Goal: Register for event/course

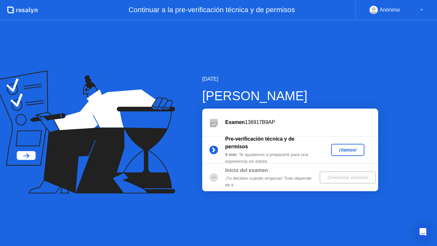
click at [345, 150] on div "¡Vamos!" at bounding box center [348, 149] width 28 height 5
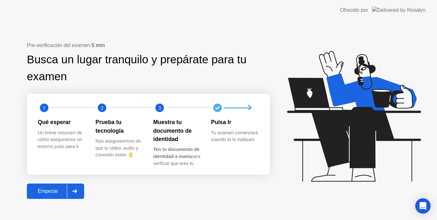
click at [77, 191] on icon at bounding box center [75, 191] width 4 height 4
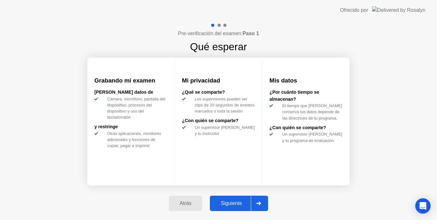
click at [119, 181] on div "Grabando mi examen [PERSON_NAME] datos [PERSON_NAME], micrófono, pantalla del d…" at bounding box center [130, 120] width 87 height 125
click at [240, 205] on div "Siguiente" at bounding box center [231, 204] width 39 height 6
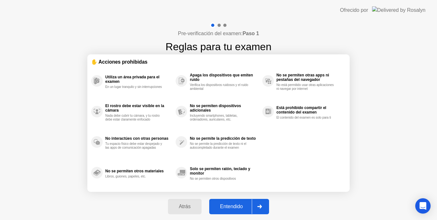
click at [241, 204] on div "Entendido" at bounding box center [231, 207] width 41 height 6
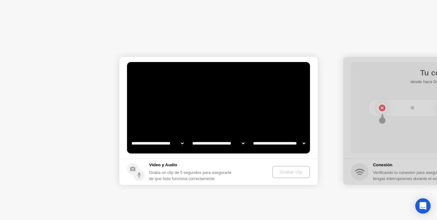
select select "**********"
select select "*******"
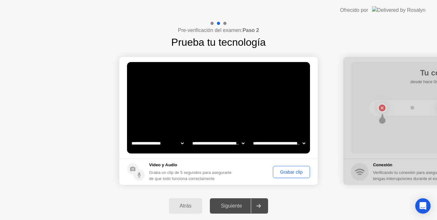
click at [290, 172] on div "Grabar clip" at bounding box center [291, 172] width 33 height 5
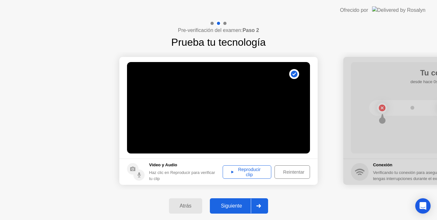
click at [232, 173] on icon at bounding box center [232, 172] width 2 height 3
click at [232, 205] on div "Siguiente" at bounding box center [231, 206] width 39 height 6
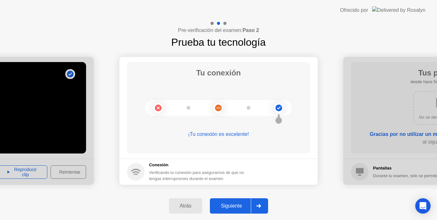
click at [232, 205] on div "Siguiente" at bounding box center [231, 206] width 39 height 6
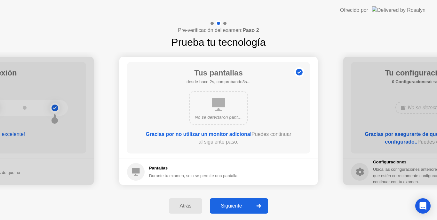
click at [232, 205] on div "Siguiente" at bounding box center [231, 206] width 39 height 6
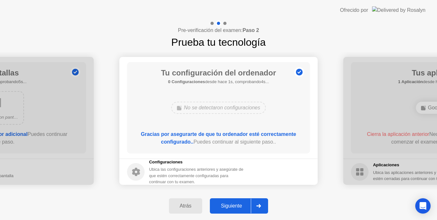
click at [232, 205] on div "Siguiente" at bounding box center [231, 206] width 39 height 6
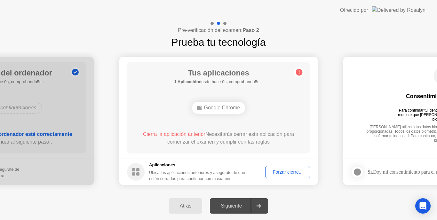
click at [277, 174] on div "Forzar cierre..." at bounding box center [288, 172] width 40 height 5
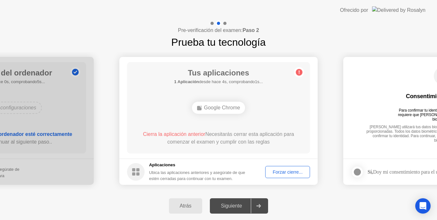
click at [289, 174] on div "Forzar cierre..." at bounding box center [288, 172] width 40 height 5
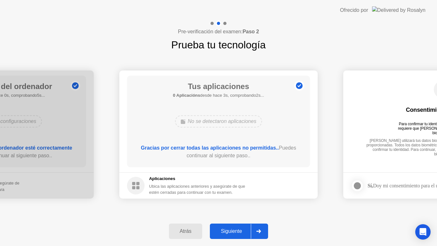
click at [237, 230] on div "Siguiente" at bounding box center [231, 231] width 39 height 6
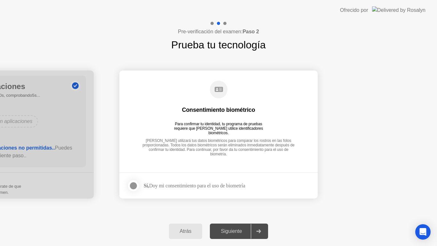
click at [133, 184] on div at bounding box center [134, 186] width 8 height 8
click at [233, 232] on div "Siguiente" at bounding box center [231, 231] width 39 height 6
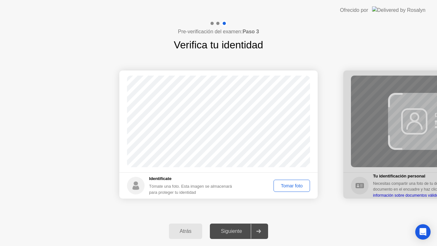
click at [287, 185] on div "Tomar foto" at bounding box center [292, 185] width 32 height 5
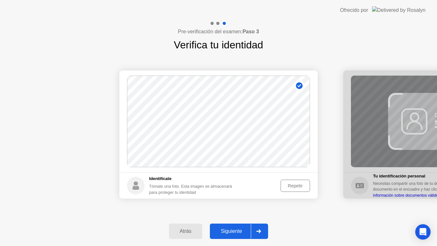
click at [235, 232] on div "Siguiente" at bounding box center [231, 231] width 39 height 6
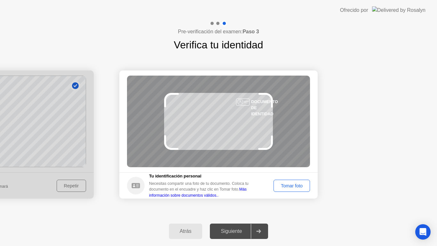
click at [291, 188] on div "Tomar foto" at bounding box center [292, 185] width 32 height 5
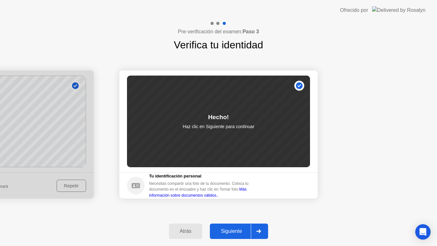
click at [242, 229] on div "Siguiente" at bounding box center [231, 231] width 39 height 6
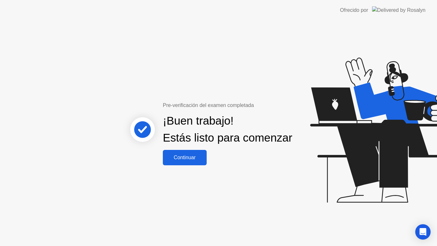
click at [193, 160] on div "Continuar" at bounding box center [185, 158] width 40 height 6
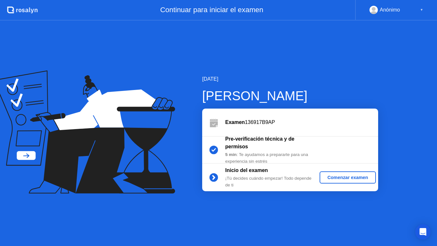
click at [339, 177] on div "Comenzar examen" at bounding box center [347, 177] width 51 height 5
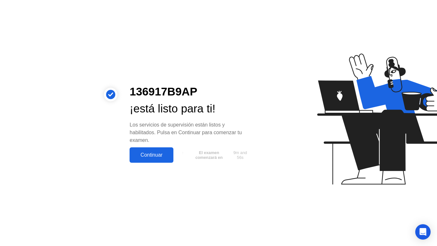
click at [155, 157] on div "Continuar" at bounding box center [152, 155] width 40 height 6
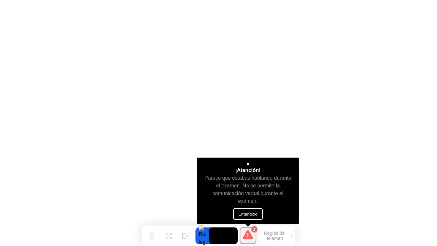
click at [250, 214] on button "Entendido" at bounding box center [247, 214] width 29 height 12
